Goal: Task Accomplishment & Management: Manage account settings

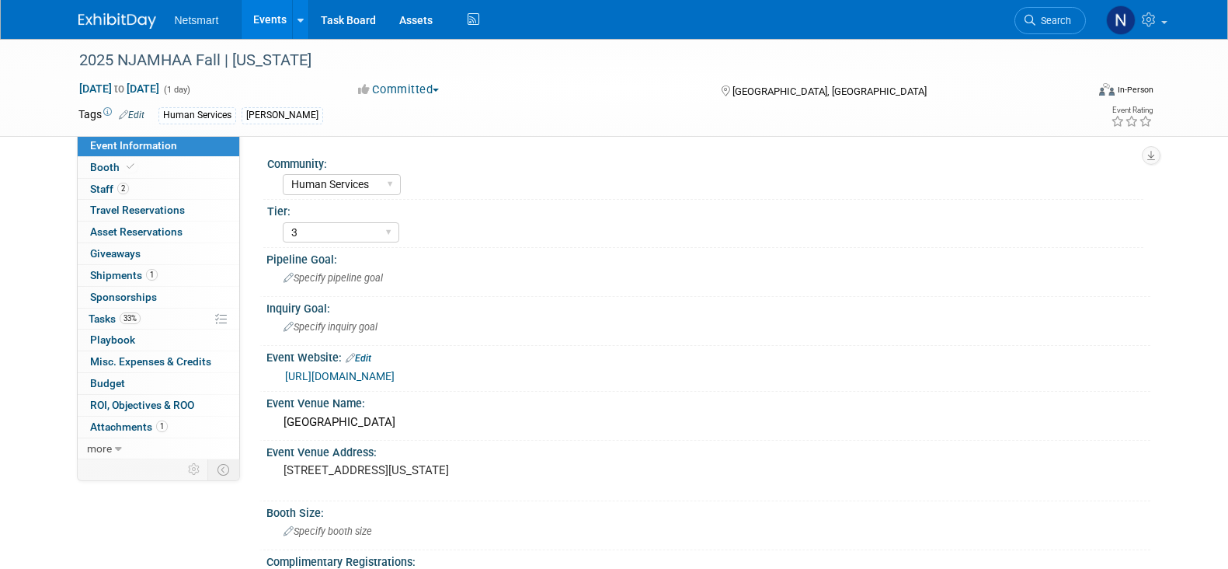
select select "Human Services"
select select "3"
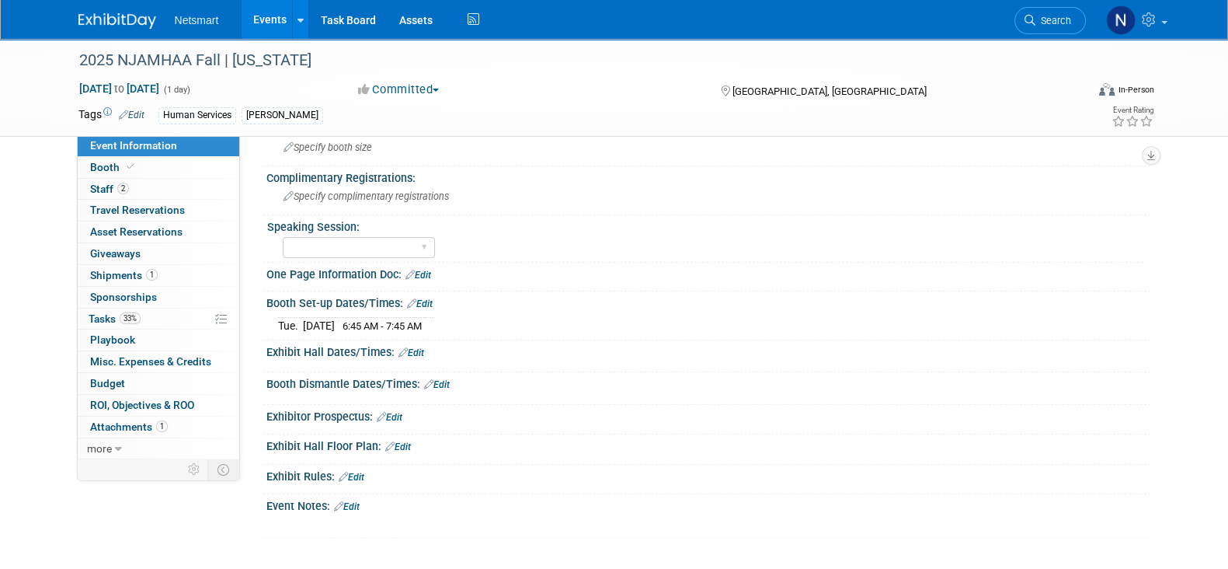
scroll to position [384, 0]
click at [157, 320] on link "33% Tasks 33%" at bounding box center [159, 318] width 162 height 21
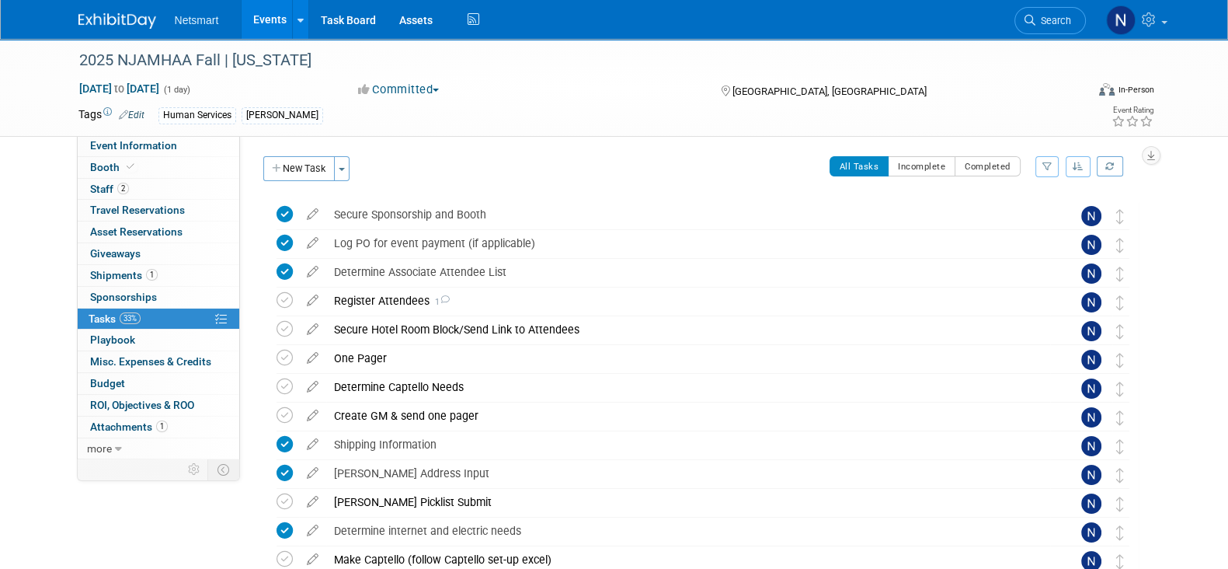
scroll to position [245, 0]
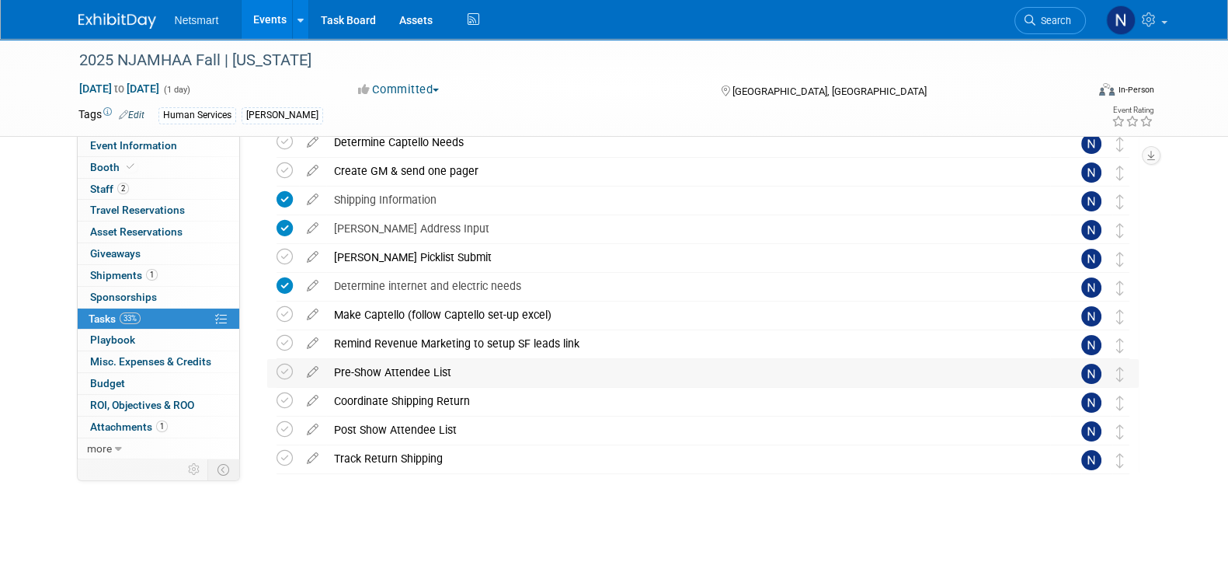
click at [396, 381] on div "Pre-Show Attendee List" at bounding box center [688, 372] width 724 height 26
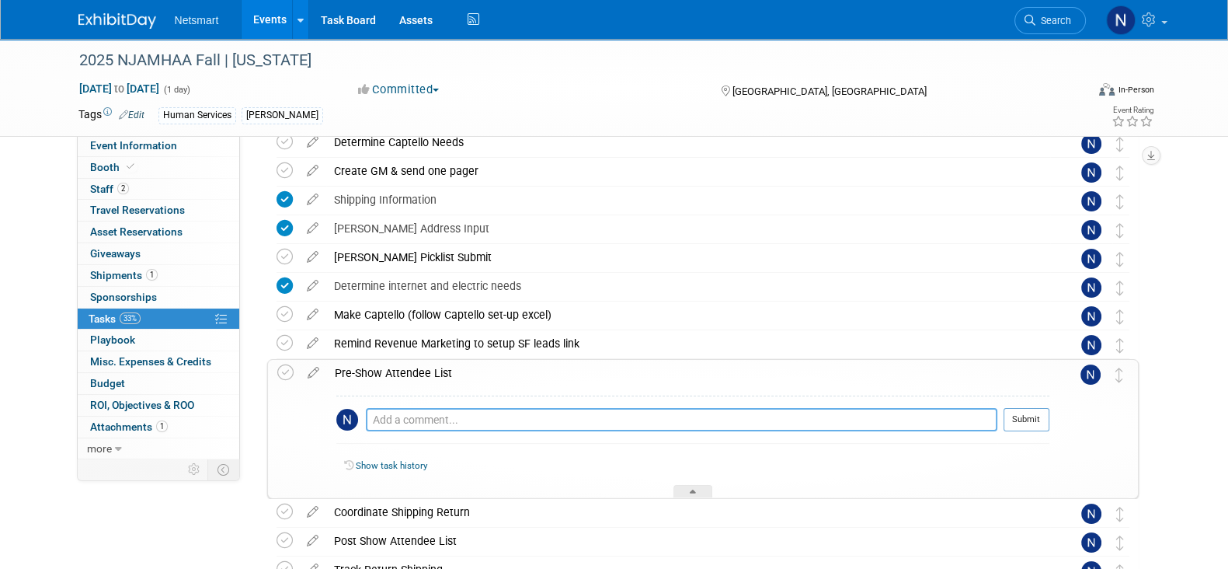
click at [408, 414] on textarea at bounding box center [681, 419] width 631 height 23
click at [435, 420] on textarea "confirmed [DATE]" at bounding box center [681, 420] width 631 height 23
type textarea "confirmed [DATE]"
click at [1020, 413] on button "Submit" at bounding box center [1027, 419] width 46 height 23
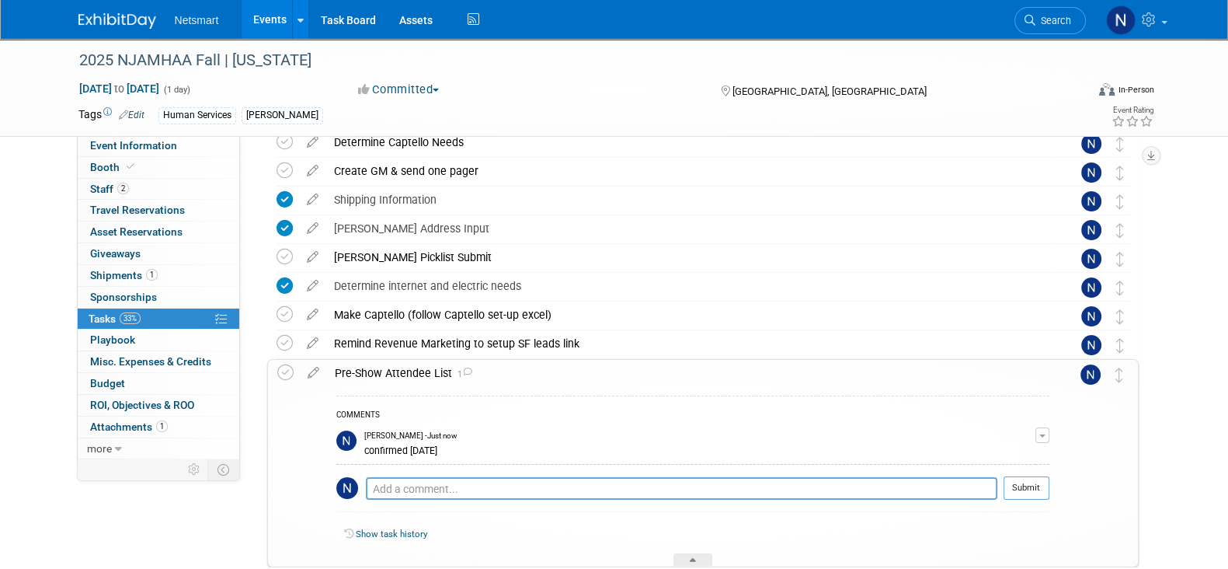
click at [315, 381] on td at bounding box center [313, 463] width 27 height 206
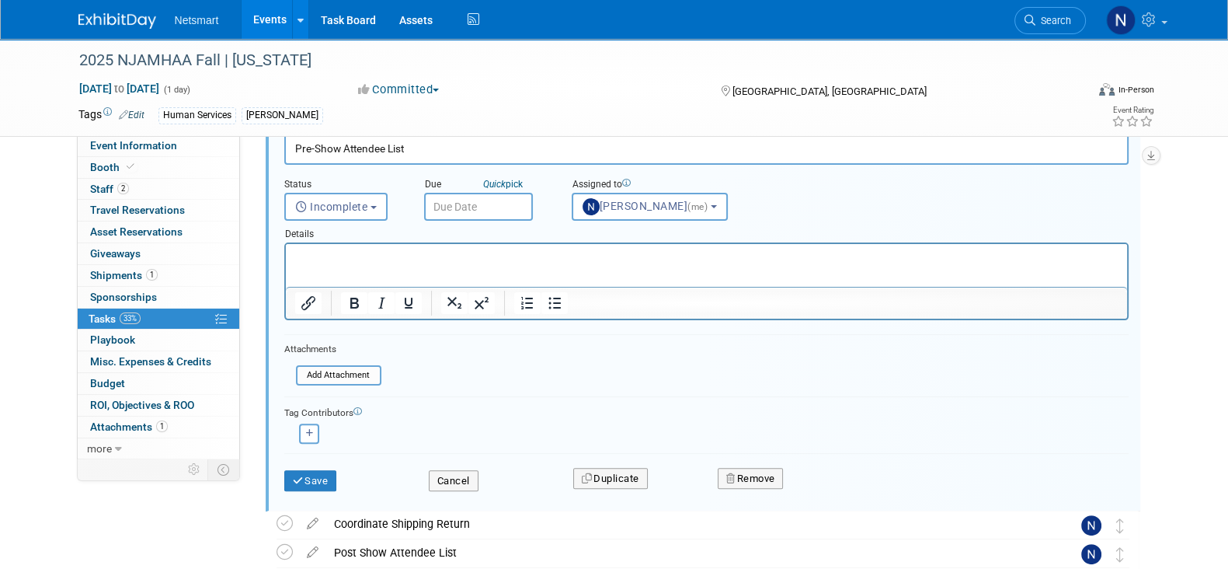
scroll to position [499, 0]
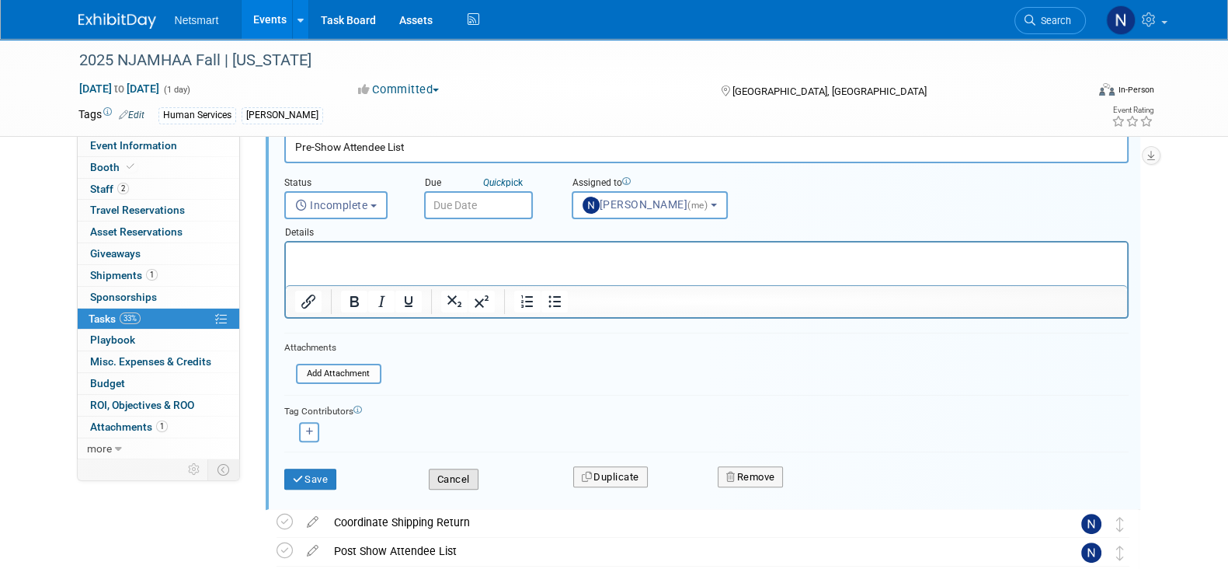
click at [454, 472] on button "Cancel" at bounding box center [454, 479] width 50 height 22
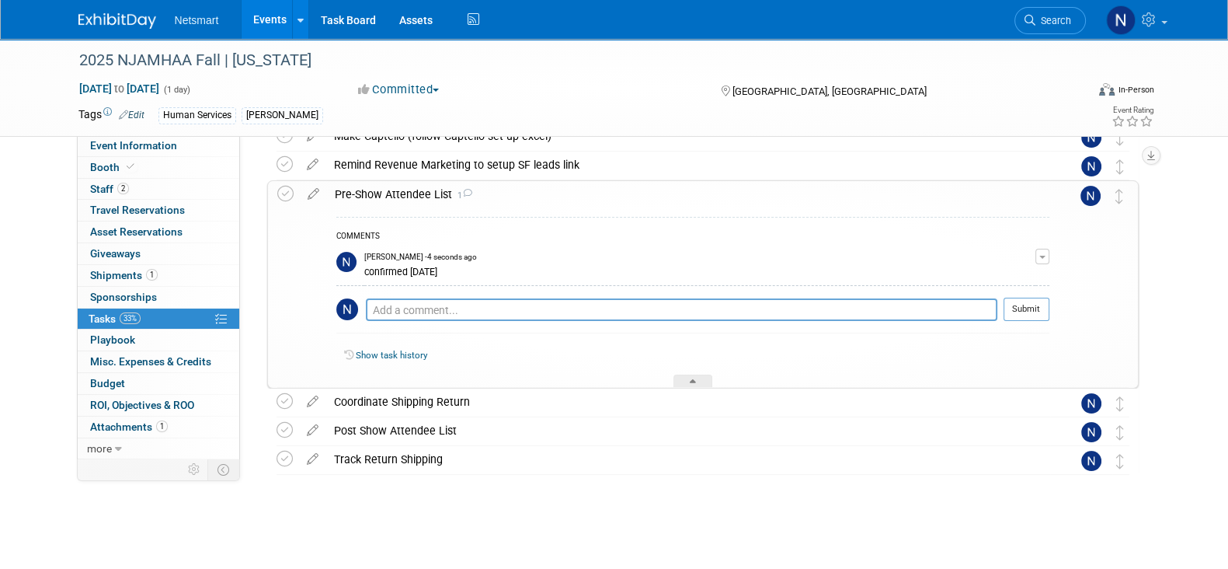
scroll to position [361, 0]
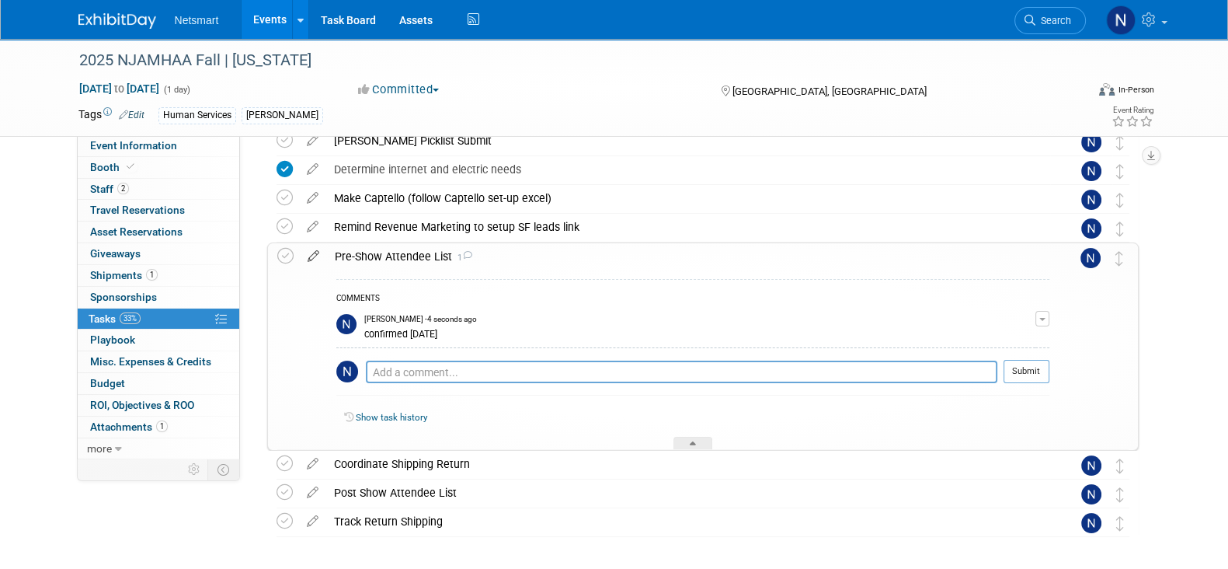
click at [315, 255] on icon at bounding box center [313, 252] width 27 height 19
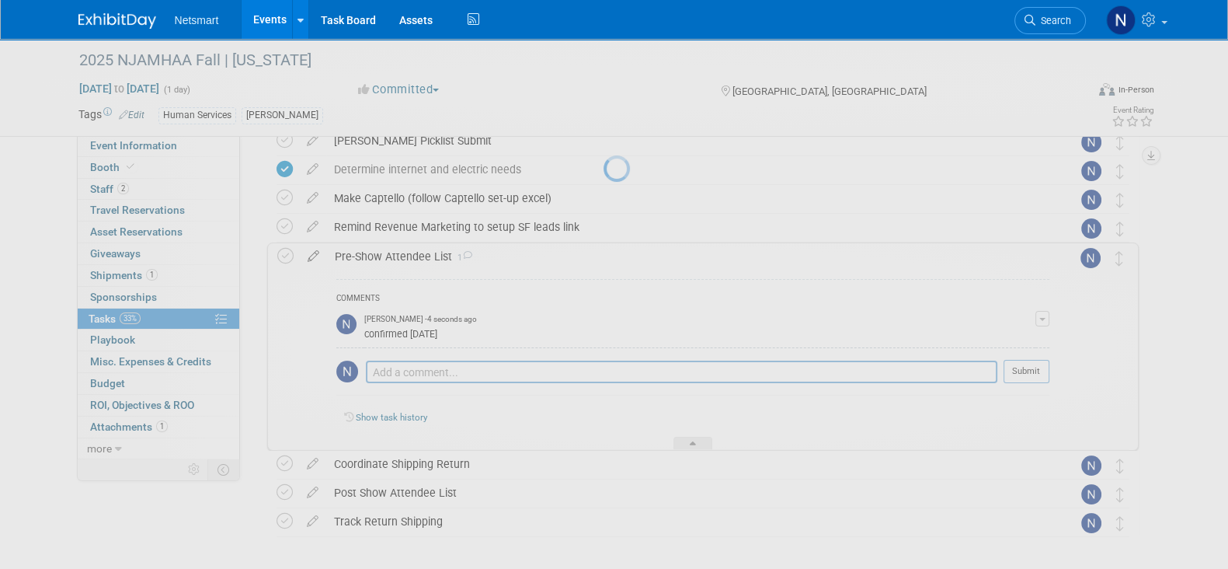
select select "9"
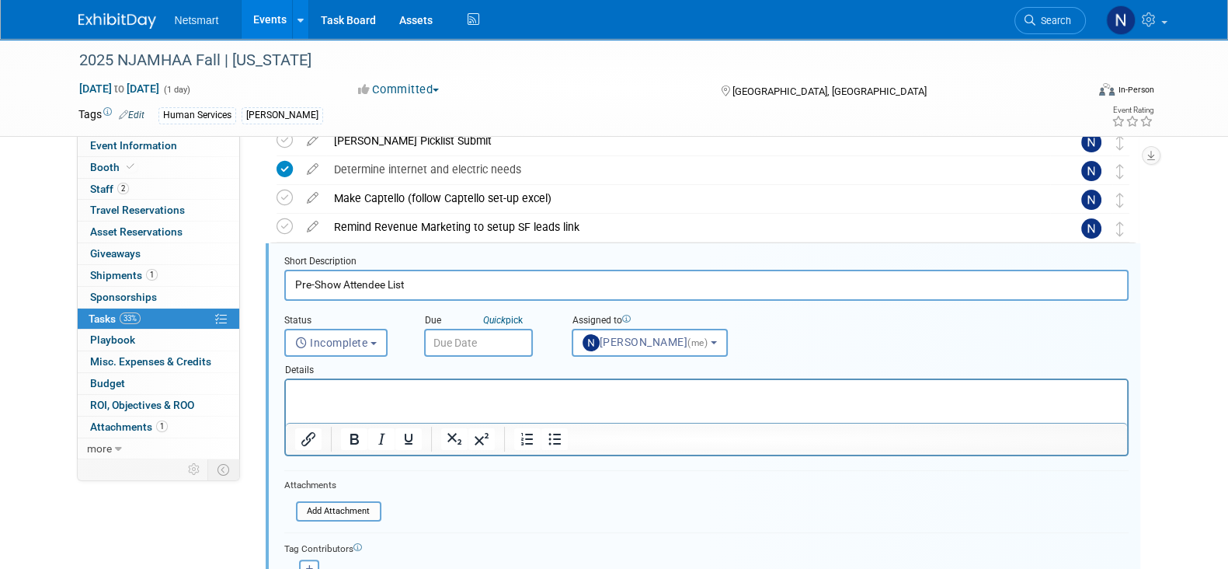
scroll to position [377, 0]
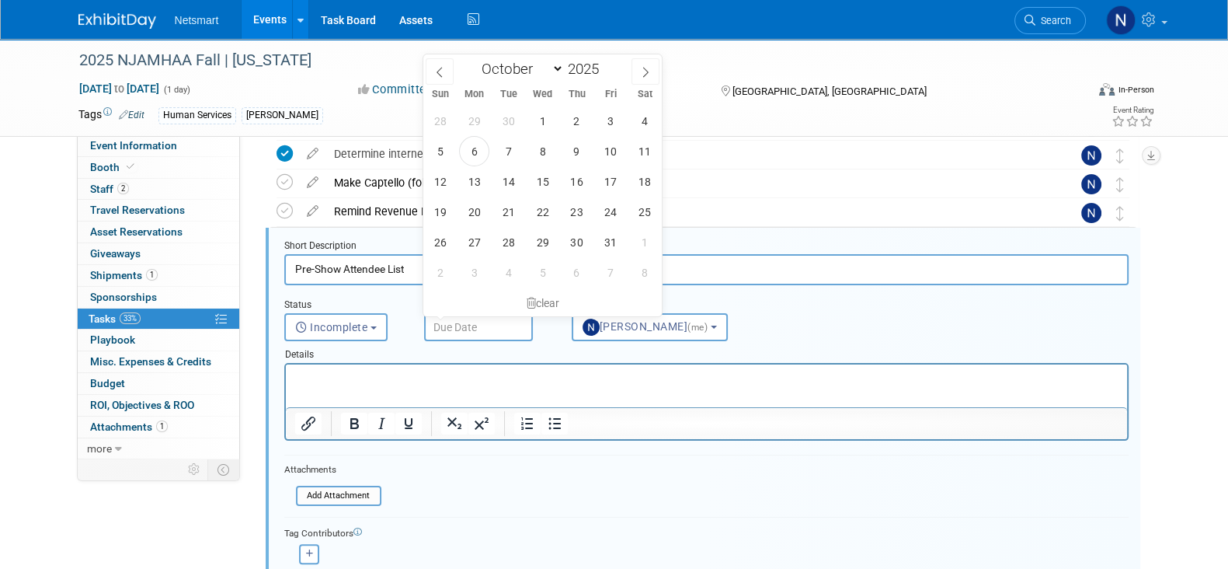
click at [459, 320] on input "text" at bounding box center [478, 327] width 109 height 28
click at [604, 178] on span "17" at bounding box center [611, 181] width 30 height 30
type input "[DATE]"
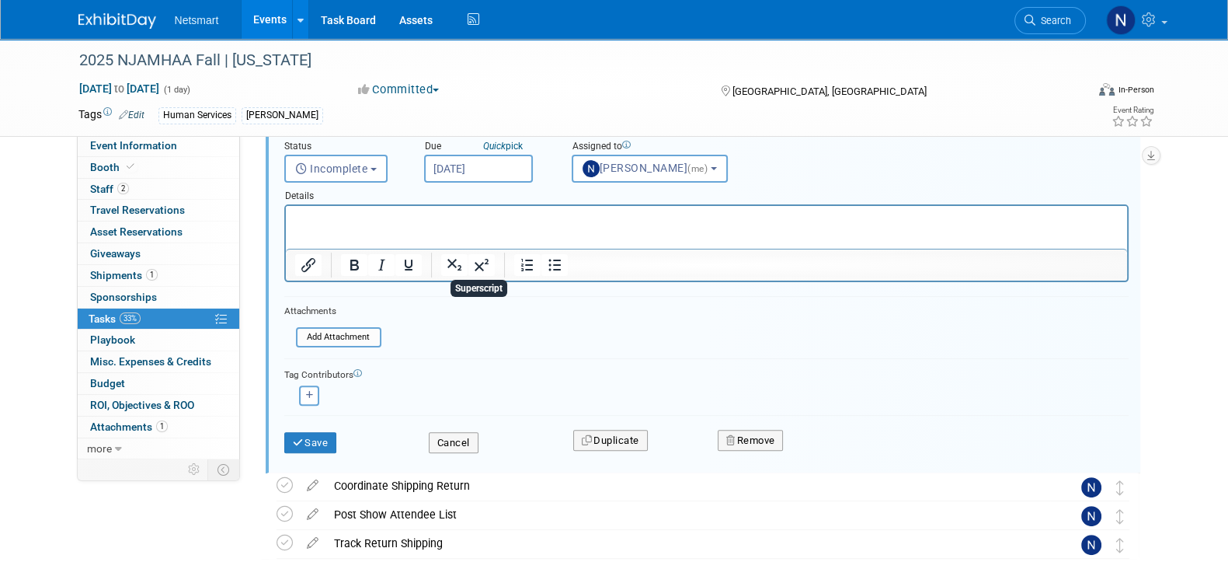
scroll to position [536, 0]
click at [319, 436] on button "Save" at bounding box center [310, 442] width 53 height 22
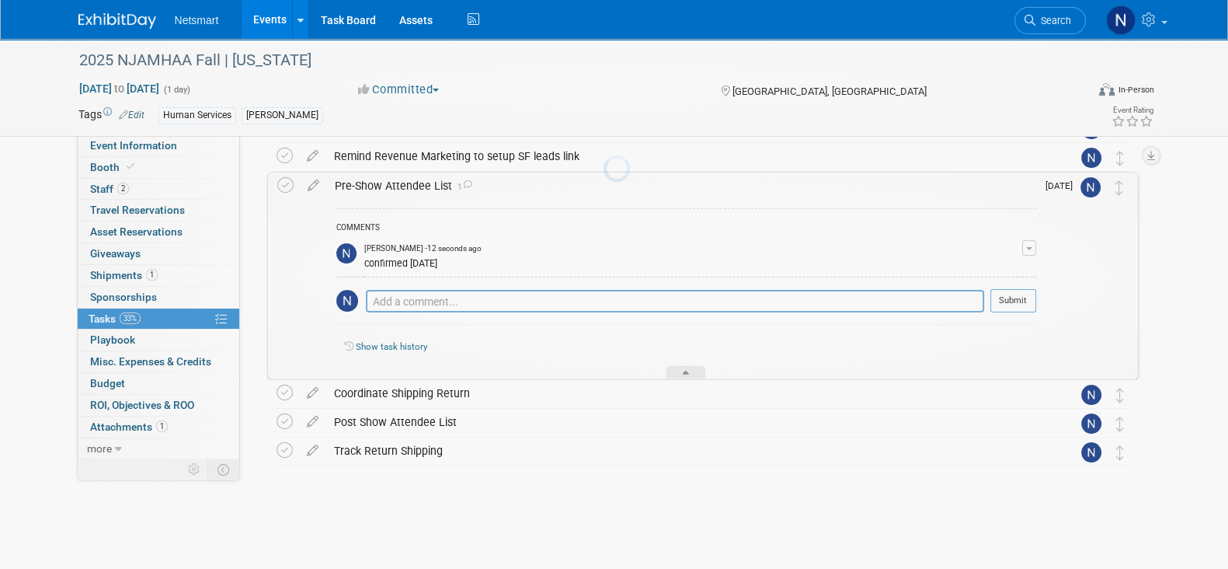
scroll to position [423, 0]
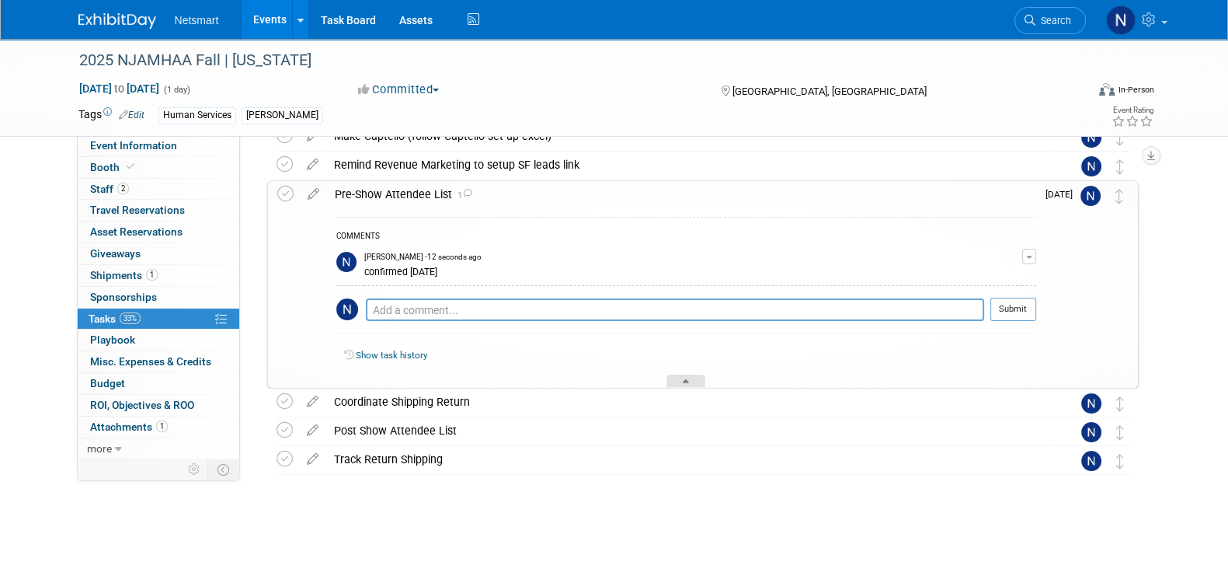
click at [692, 382] on div at bounding box center [685, 380] width 39 height 13
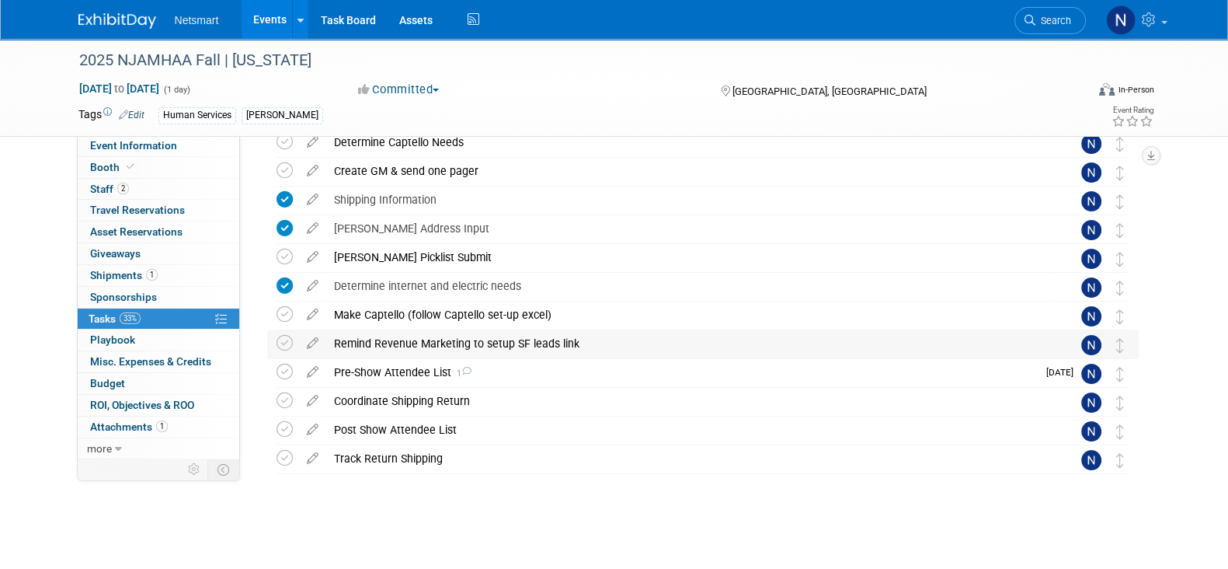
scroll to position [0, 0]
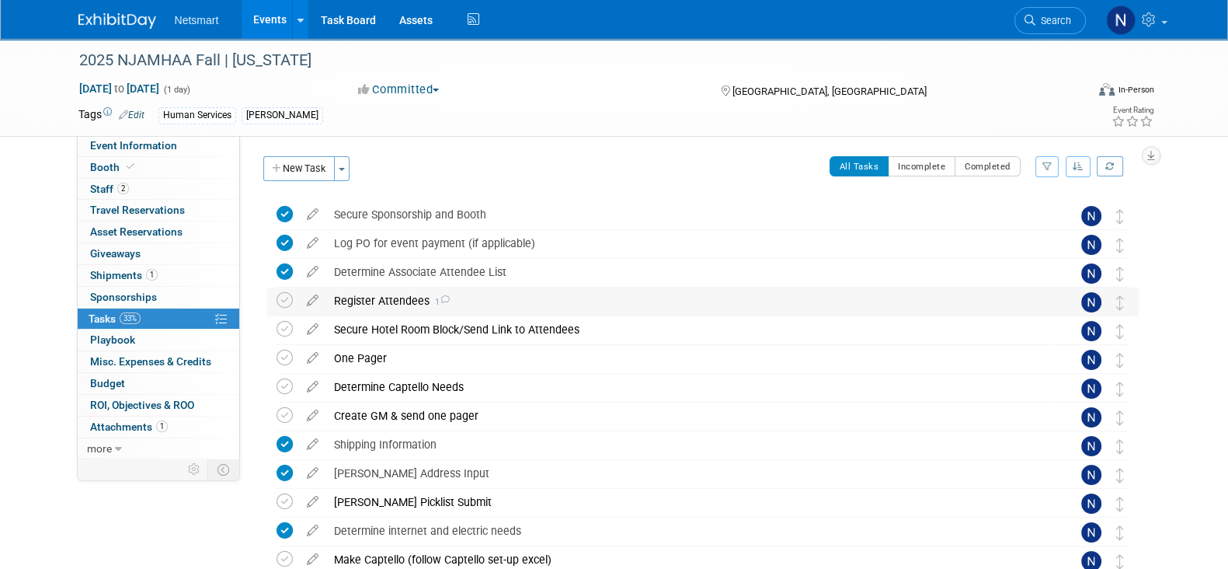
click at [371, 297] on div "Register Attendees 1" at bounding box center [688, 300] width 724 height 26
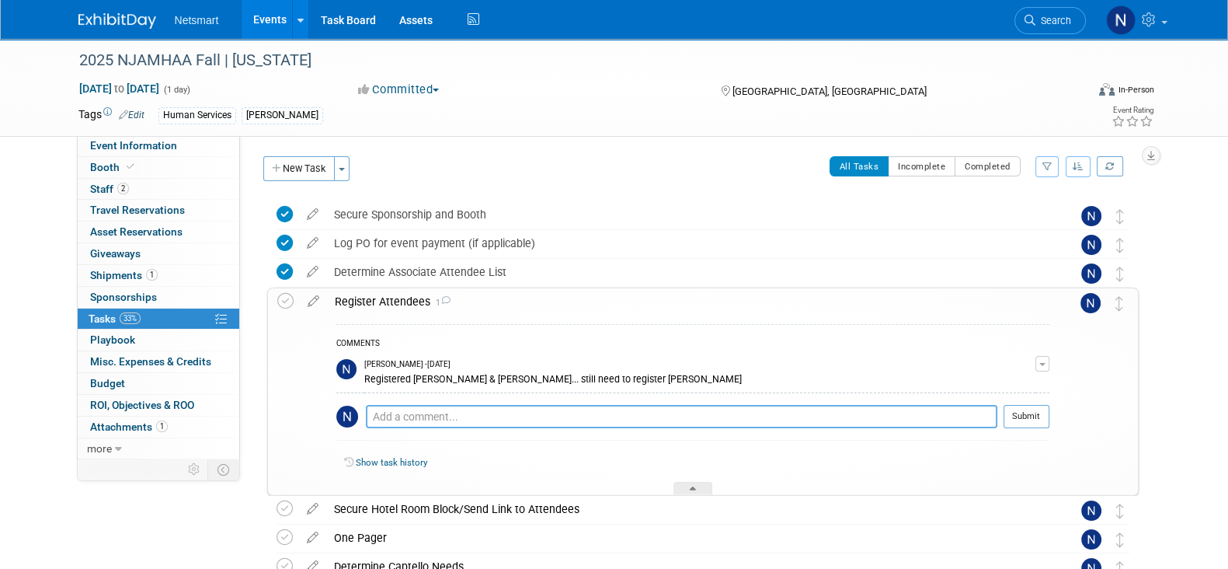
click at [420, 409] on textarea at bounding box center [681, 416] width 631 height 23
type textarea "s"
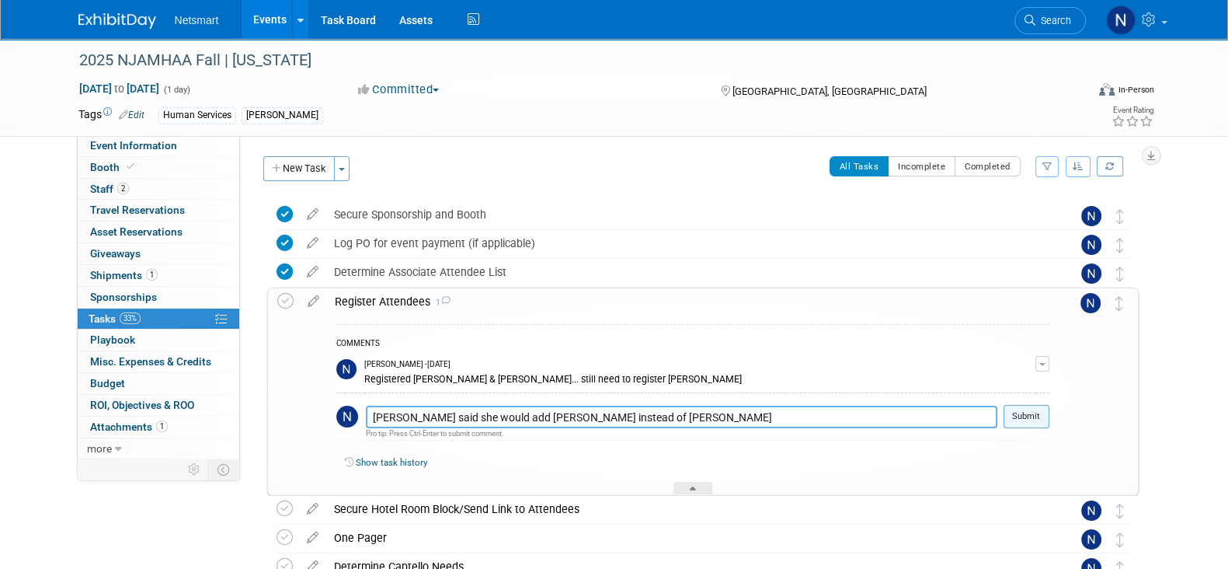
type textarea "[PERSON_NAME] said she would add [PERSON_NAME] instead of [PERSON_NAME]"
click at [1025, 412] on button "Submit" at bounding box center [1027, 416] width 46 height 23
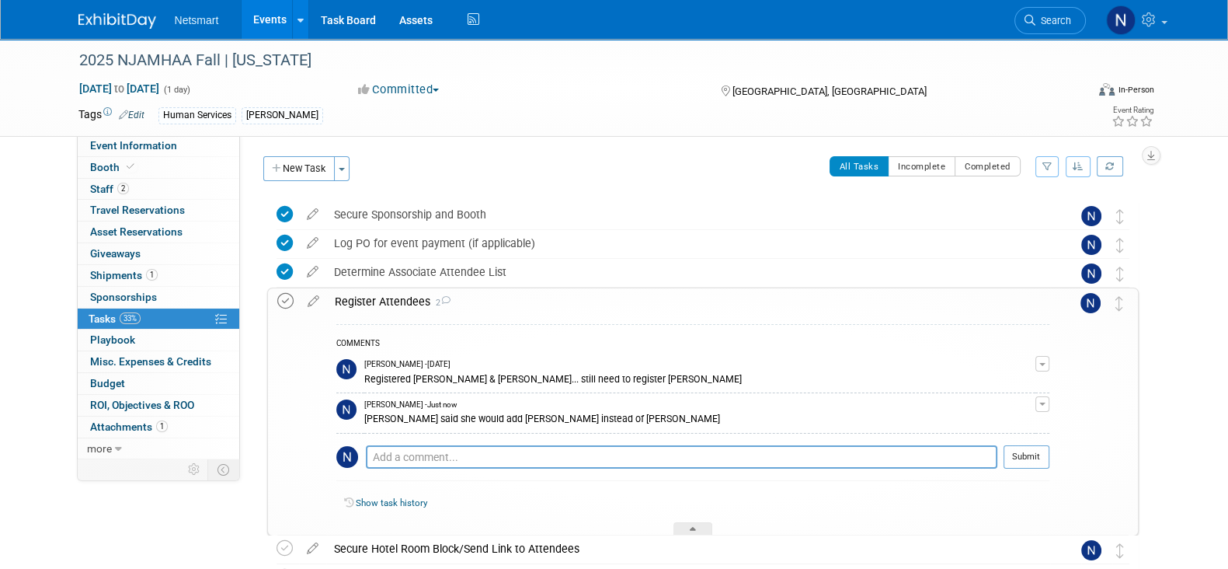
click at [284, 301] on icon at bounding box center [285, 301] width 16 height 16
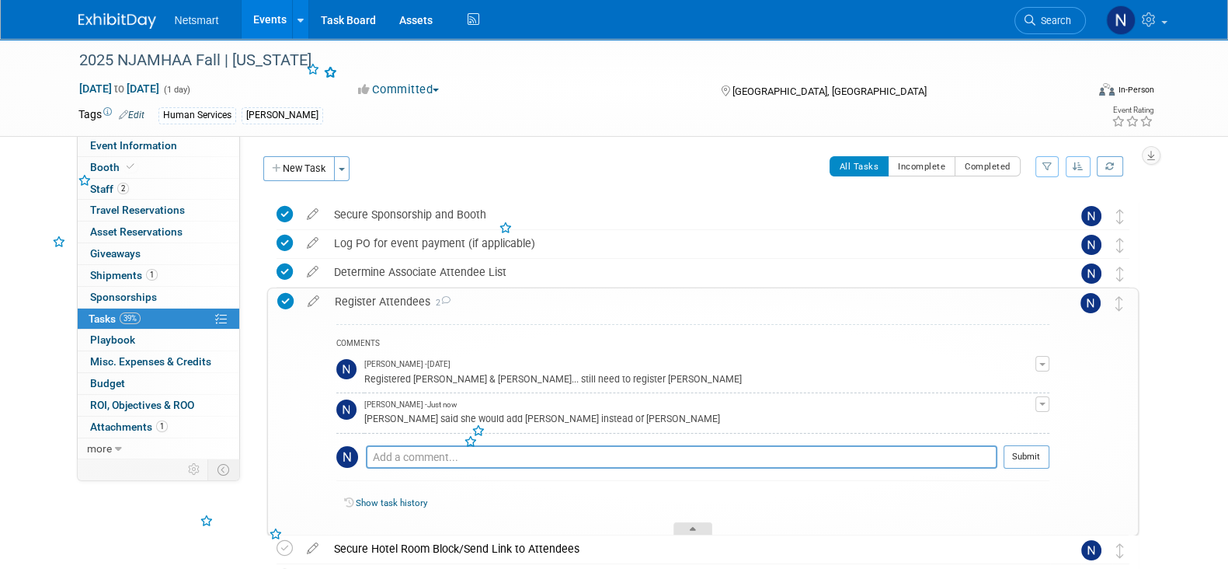
click at [691, 527] on icon at bounding box center [693, 531] width 6 height 9
